Goal: Information Seeking & Learning: Check status

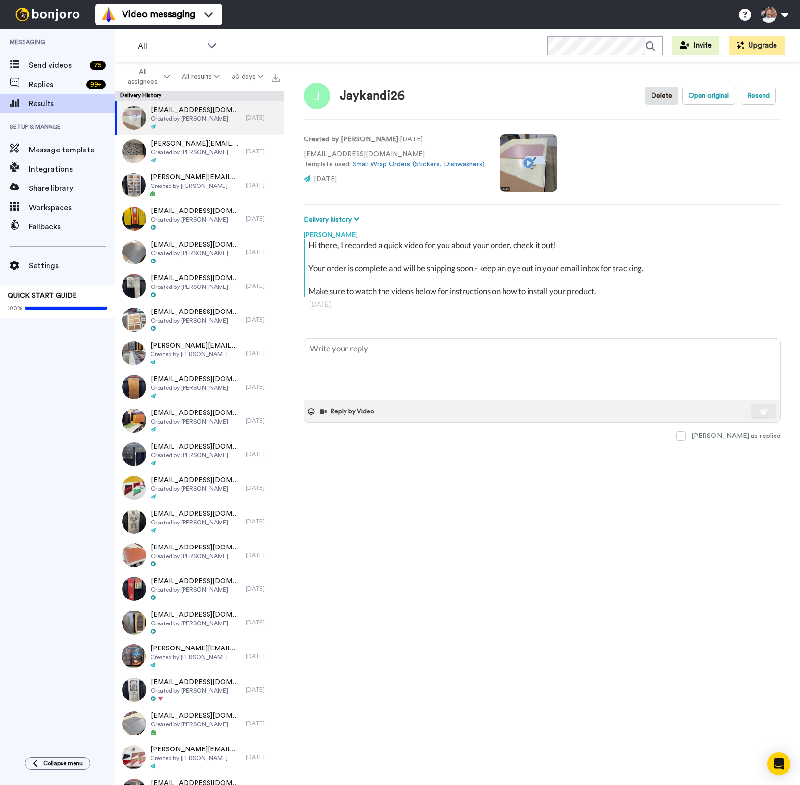
type textarea "x"
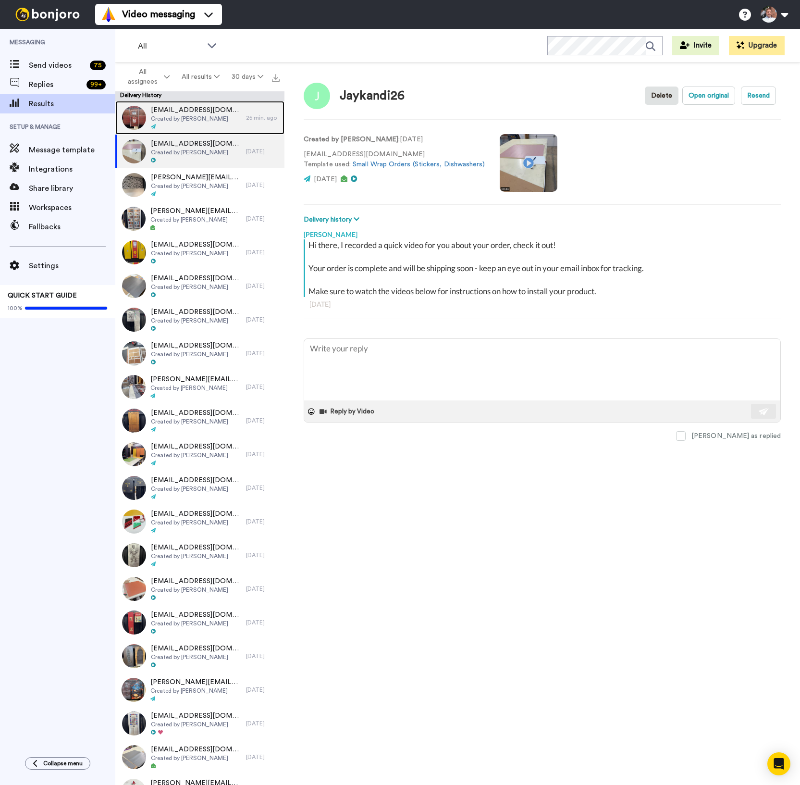
click at [223, 116] on div "[EMAIL_ADDRESS][DOMAIN_NAME] Created by [PERSON_NAME]" at bounding box center [180, 118] width 131 height 34
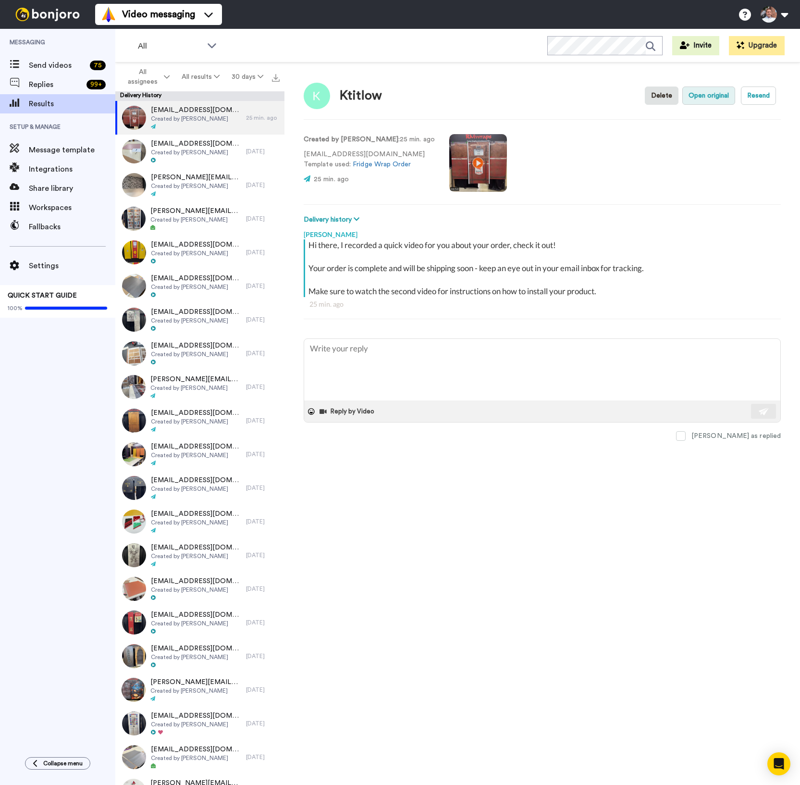
click at [710, 94] on button "Open original" at bounding box center [708, 96] width 53 height 18
type textarea "x"
